Goal: Information Seeking & Learning: Learn about a topic

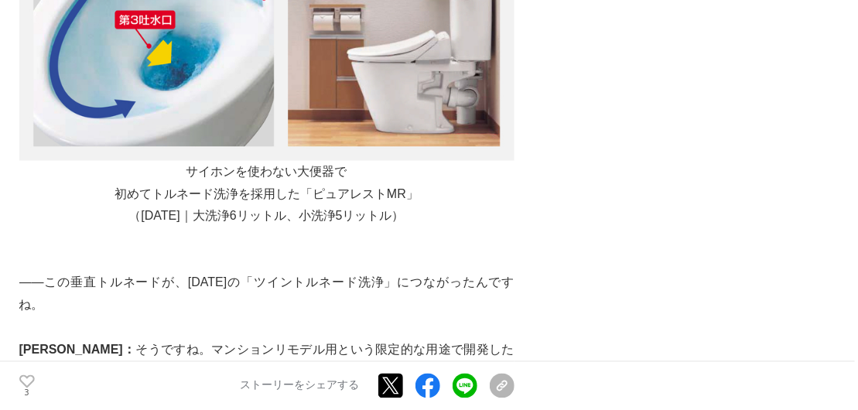
scroll to position [8385, 0]
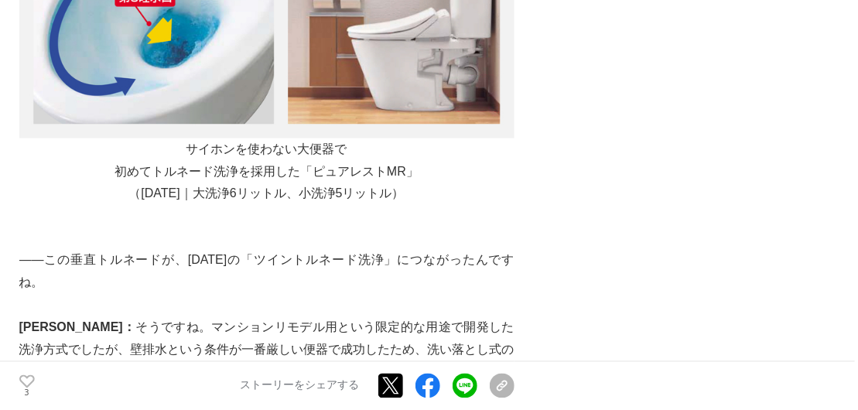
drag, startPoint x: 54, startPoint y: 208, endPoint x: 121, endPoint y: 205, distance: 66.6
drag, startPoint x: 121, startPoint y: 205, endPoint x: 155, endPoint y: 212, distance: 34.8
drag, startPoint x: 145, startPoint y: 211, endPoint x: 63, endPoint y: 218, distance: 81.6
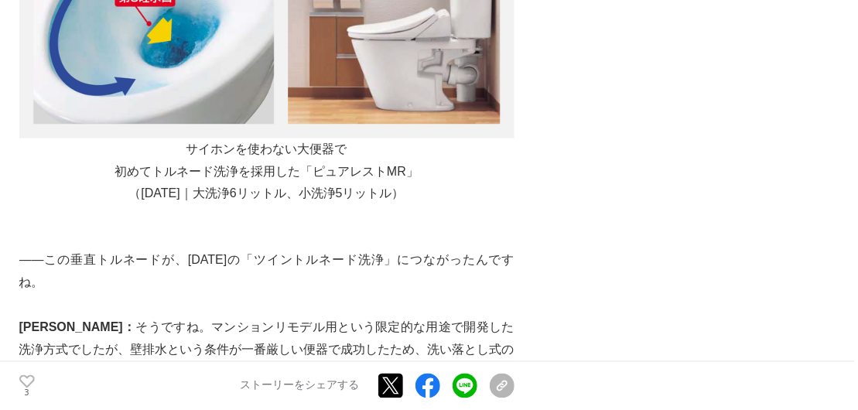
drag, startPoint x: 63, startPoint y: 218, endPoint x: 84, endPoint y: 213, distance: 20.8
drag, startPoint x: 53, startPoint y: 211, endPoint x: 140, endPoint y: 200, distance: 87.3
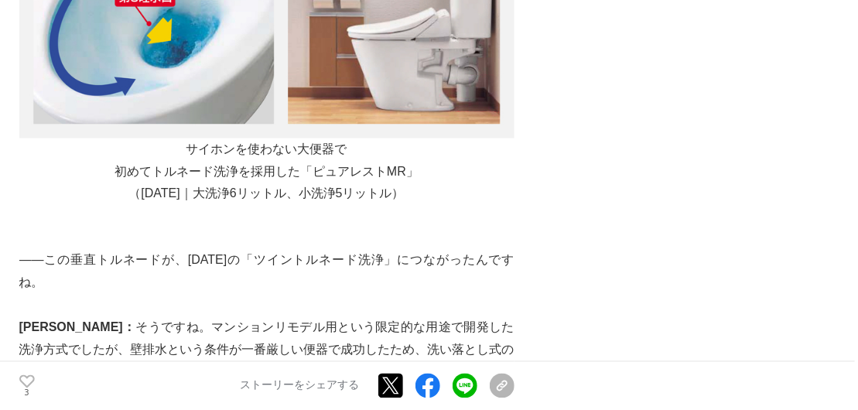
drag, startPoint x: 139, startPoint y: 201, endPoint x: 125, endPoint y: 206, distance: 14.7
copy p "サイホン現象"
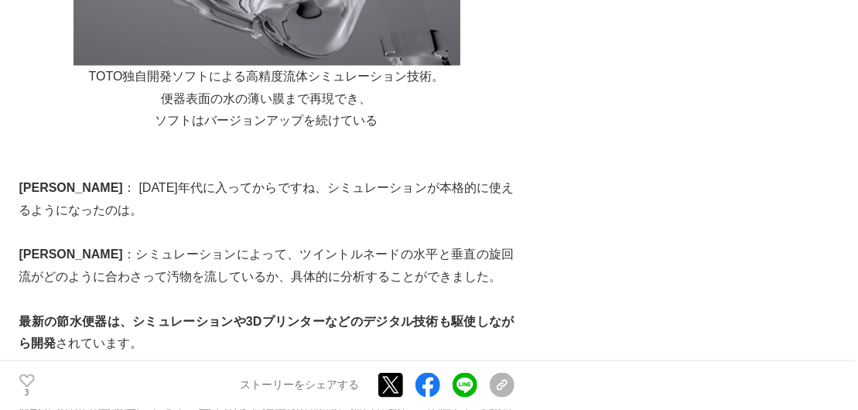
scroll to position [10062, 0]
